Goal: Register for event/course

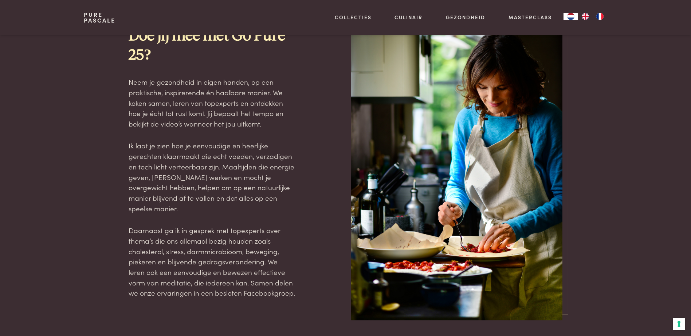
scroll to position [728, 0]
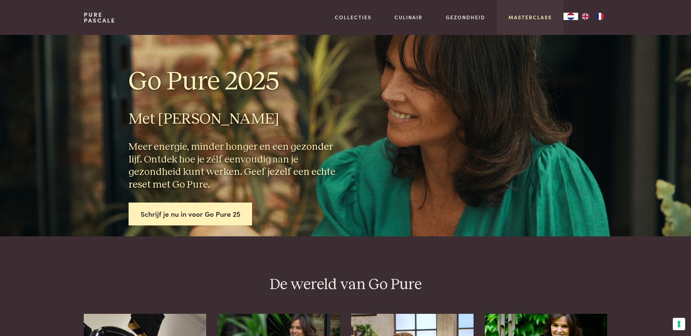
click at [537, 19] on link "Masterclass" at bounding box center [529, 17] width 43 height 8
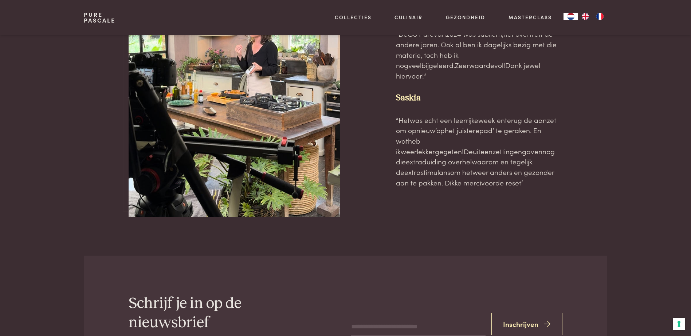
scroll to position [2221, 0]
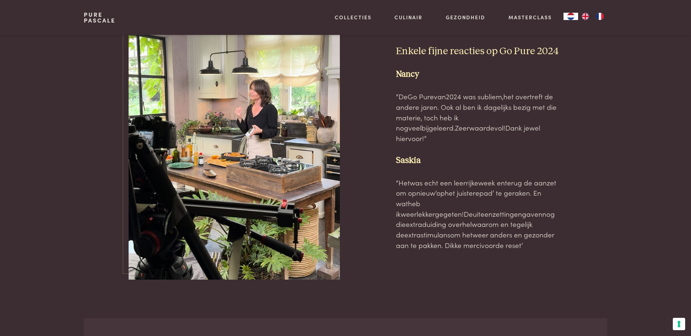
click at [572, 17] on img "NL" at bounding box center [570, 16] width 9 height 7
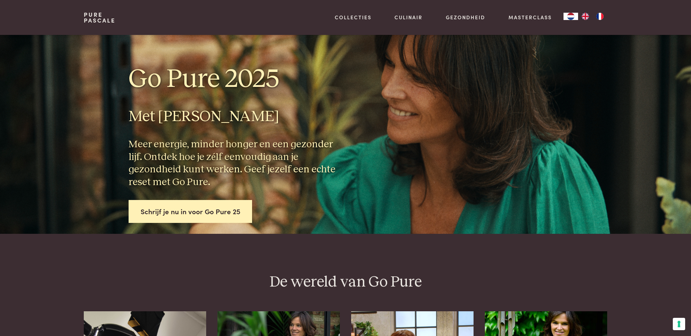
scroll to position [0, 0]
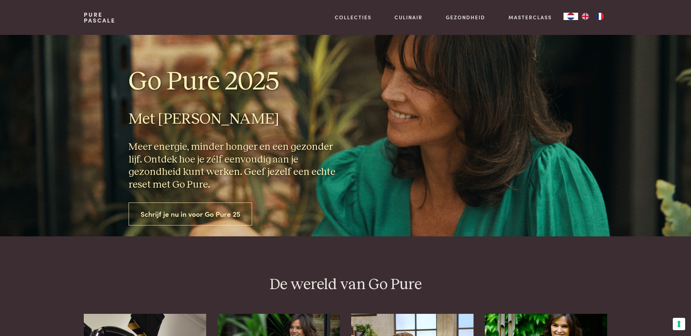
click at [214, 213] on link "Schrijf je nu in voor Go Pure 25" at bounding box center [191, 214] width 124 height 23
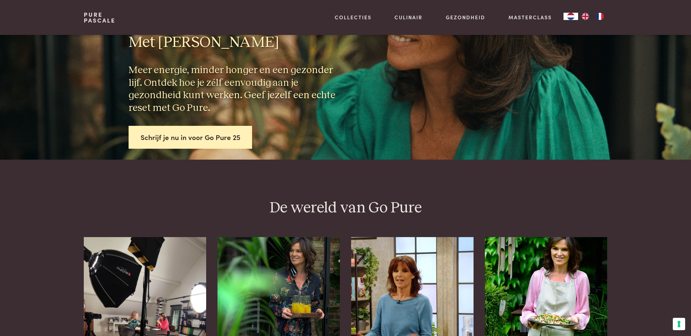
scroll to position [73, 0]
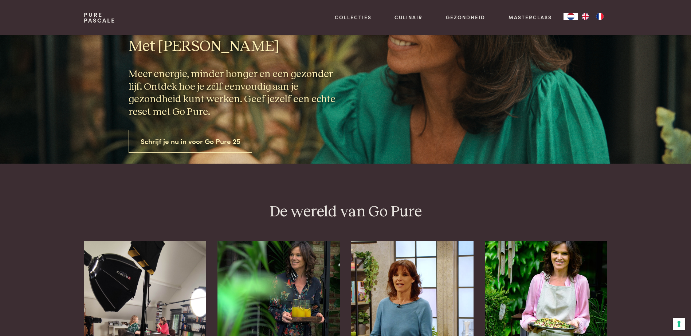
click at [211, 141] on link "Schrijf je nu in voor Go Pure 25" at bounding box center [191, 141] width 124 height 23
